Goal: Check status

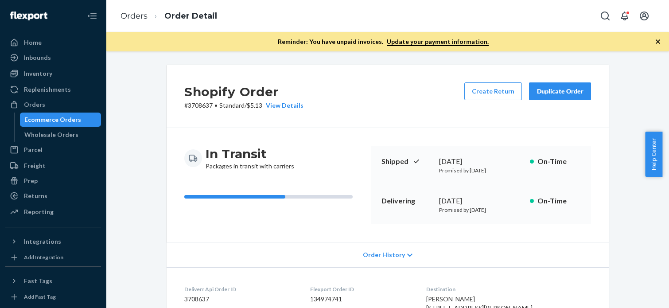
drag, startPoint x: 0, startPoint y: 0, endPoint x: 271, endPoint y: 51, distance: 276.1
click at [34, 100] on div "Orders" at bounding box center [34, 104] width 21 height 9
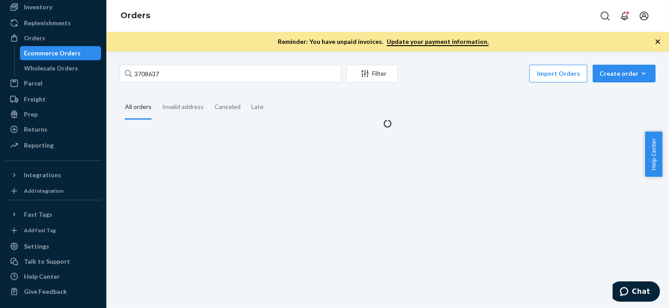
click at [274, 71] on input "3708637" at bounding box center [231, 74] width 222 height 18
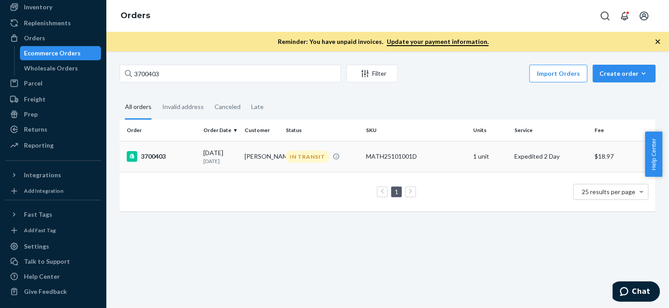
type input "3700403"
click at [160, 157] on div "3700403" at bounding box center [162, 156] width 70 height 11
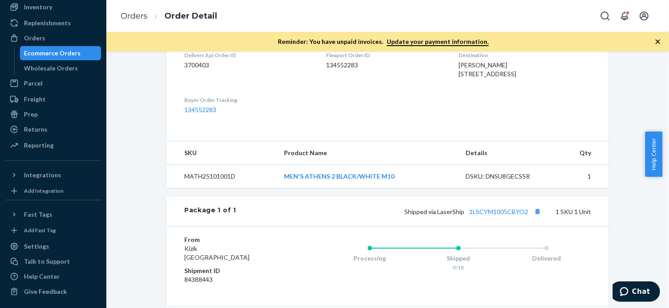
scroll to position [331, 0]
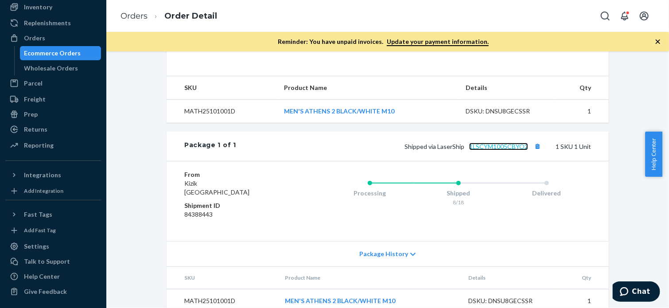
click at [491, 143] on link "1LSCYM1005CBYO2" at bounding box center [498, 147] width 59 height 8
